Goal: Transaction & Acquisition: Purchase product/service

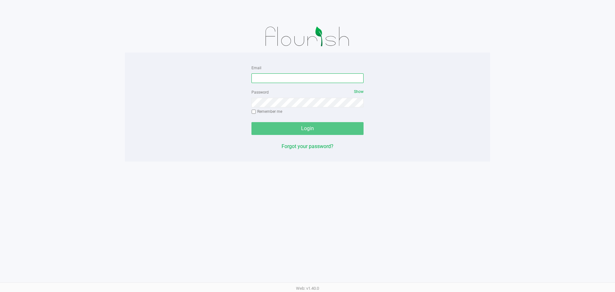
click at [326, 81] on input "Email" at bounding box center [308, 78] width 112 height 10
type input "S"
type input "[EMAIL_ADDRESS][DOMAIN_NAME]"
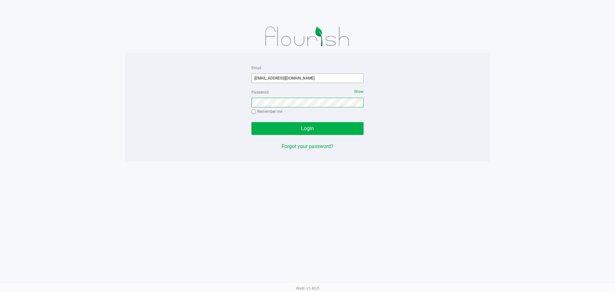
click at [252, 122] on button "Login" at bounding box center [308, 128] width 112 height 13
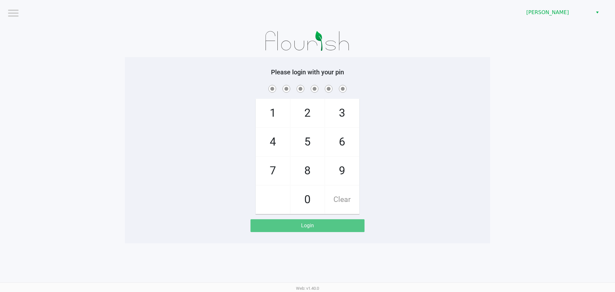
click at [160, 98] on div "1 4 7 2 5 8 0 3 6 9 Clear" at bounding box center [307, 149] width 365 height 130
click at [410, 77] on div "Please login with your pin 1 4 7 2 5 8 0 3 6 9 Clear Login" at bounding box center [307, 150] width 365 height 164
checkbox input "true"
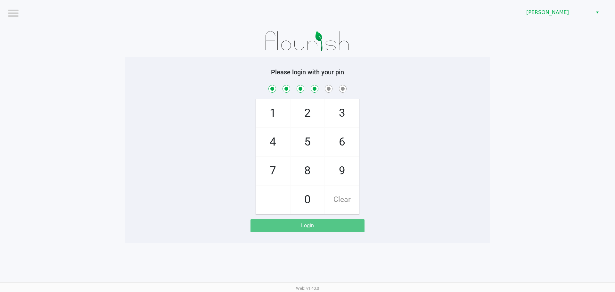
checkbox input "true"
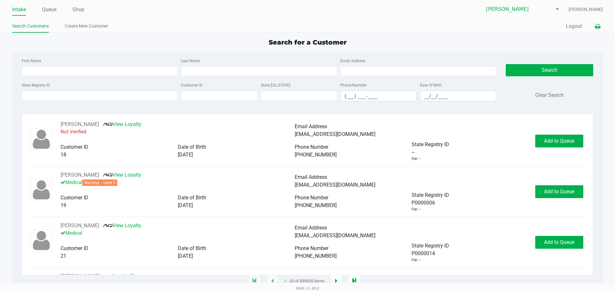
click at [600, 29] on icon at bounding box center [597, 26] width 5 height 4
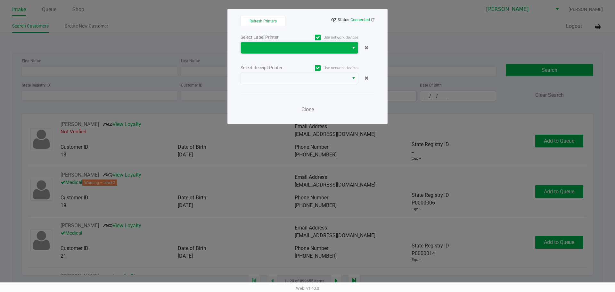
click at [295, 44] on span at bounding box center [295, 48] width 108 height 12
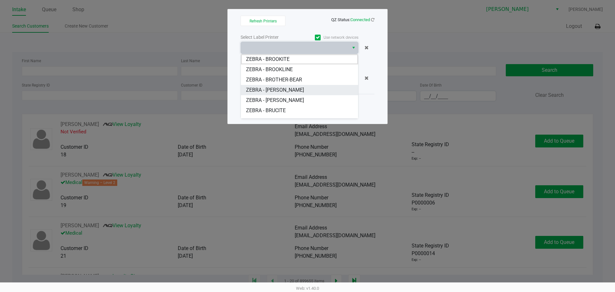
click at [294, 89] on span "ZEBRA - [PERSON_NAME]" at bounding box center [275, 90] width 58 height 8
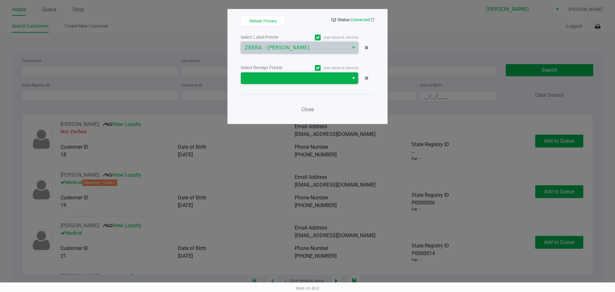
click at [291, 79] on span at bounding box center [295, 78] width 100 height 8
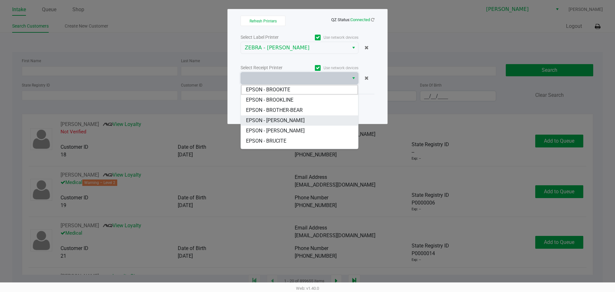
click at [286, 118] on span "EPSON - [PERSON_NAME]" at bounding box center [275, 121] width 59 height 8
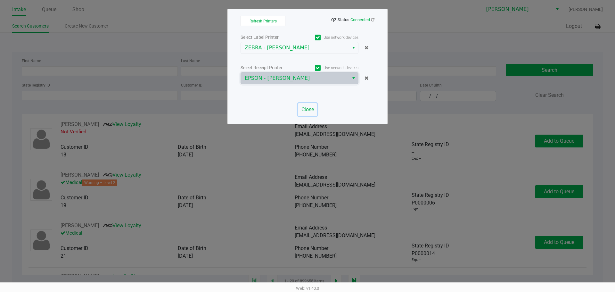
drag, startPoint x: 311, startPoint y: 111, endPoint x: 296, endPoint y: 98, distance: 20.0
click at [311, 111] on span "Close" at bounding box center [308, 109] width 12 height 6
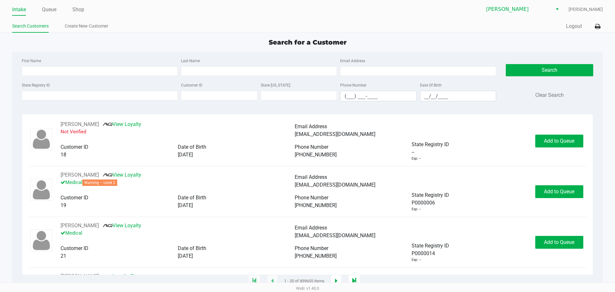
click at [57, 7] on ul "Intake Queue Shop" at bounding box center [160, 9] width 296 height 11
click at [47, 10] on link "Queue" at bounding box center [49, 9] width 14 height 9
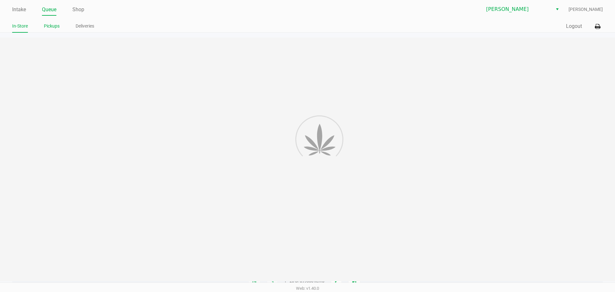
click at [52, 31] on li "Pickups" at bounding box center [52, 26] width 16 height 11
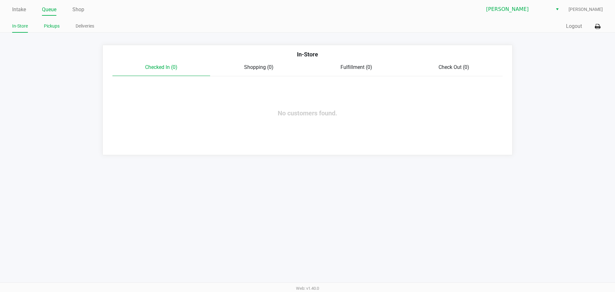
click at [51, 27] on link "Pickups" at bounding box center [52, 26] width 16 height 8
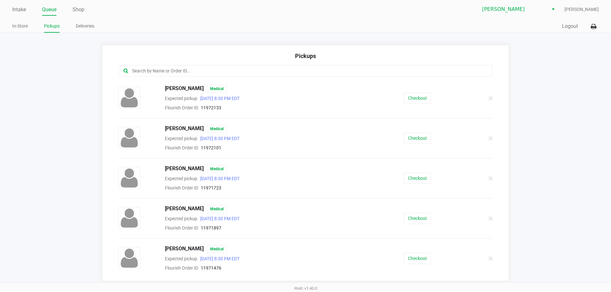
click at [429, 101] on div "Checkout" at bounding box center [417, 98] width 96 height 11
click at [425, 98] on button "Checkout" at bounding box center [417, 98] width 27 height 11
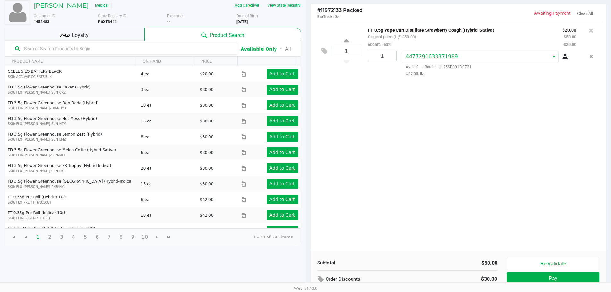
scroll to position [66, 0]
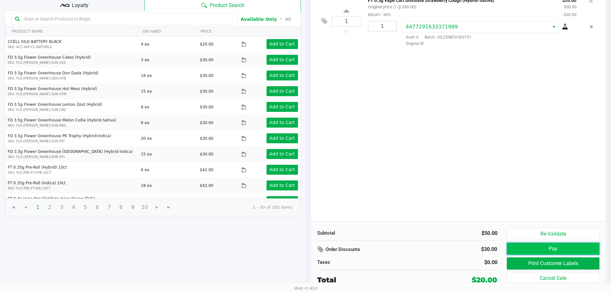
click at [571, 249] on button "Pay" at bounding box center [552, 249] width 92 height 12
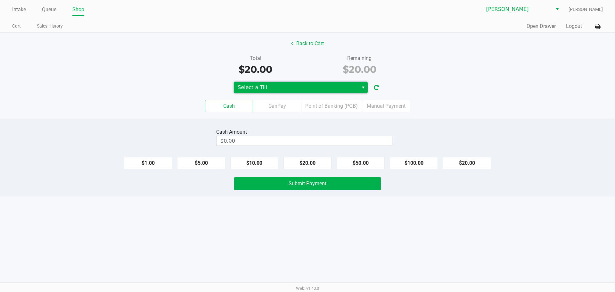
click at [321, 83] on span "Select a Till" at bounding box center [296, 88] width 125 height 12
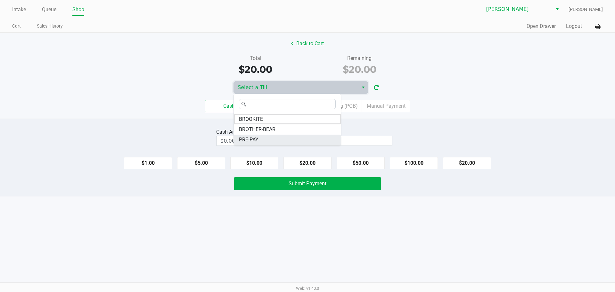
click at [278, 139] on li "PRE-PAY" at bounding box center [287, 140] width 107 height 10
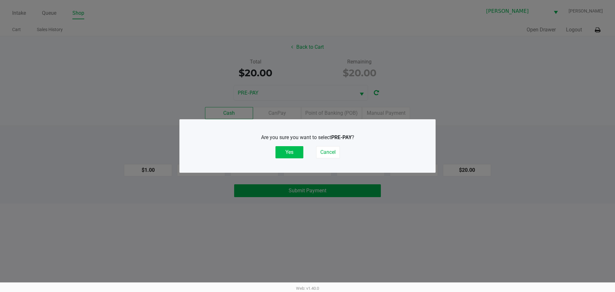
click at [288, 152] on button "Yes" at bounding box center [290, 152] width 28 height 12
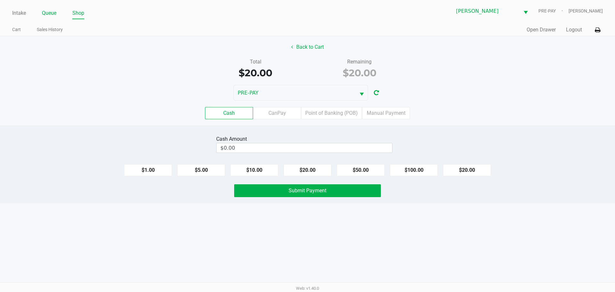
click at [47, 16] on link "Queue" at bounding box center [49, 13] width 14 height 9
